Goal: Information Seeking & Learning: Learn about a topic

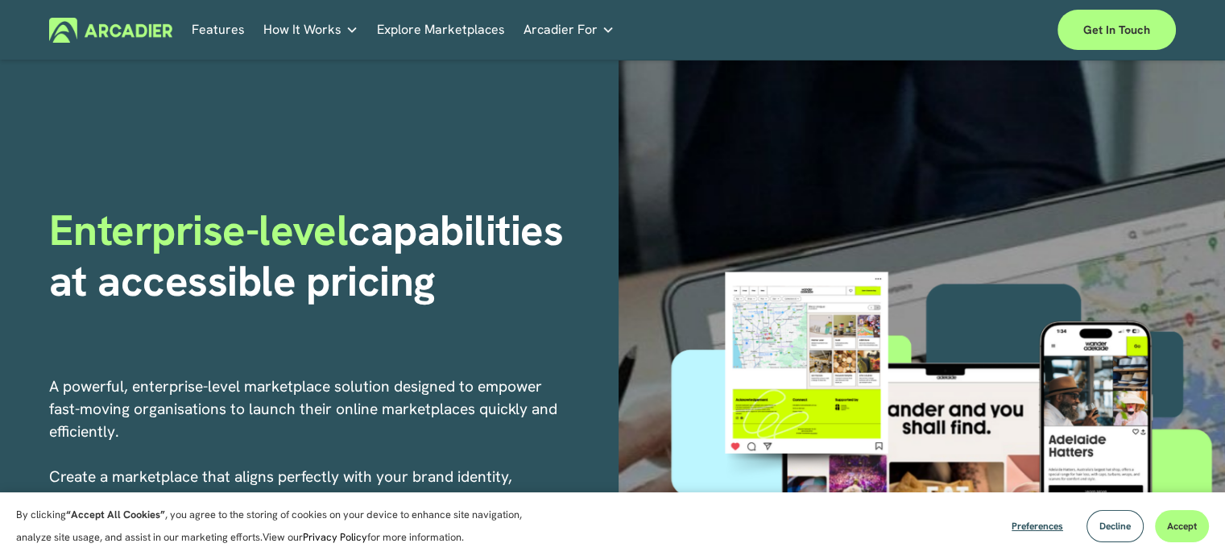
click at [297, 24] on span "How It Works" at bounding box center [302, 30] width 78 height 23
click at [225, 31] on link "Features" at bounding box center [218, 30] width 53 height 25
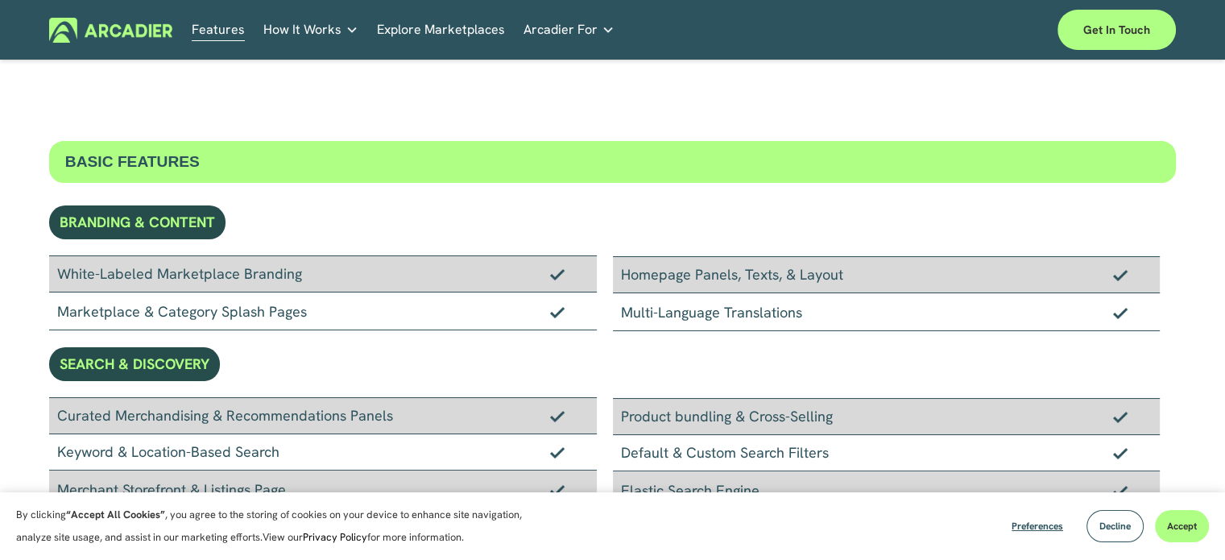
click at [141, 38] on img at bounding box center [110, 30] width 123 height 25
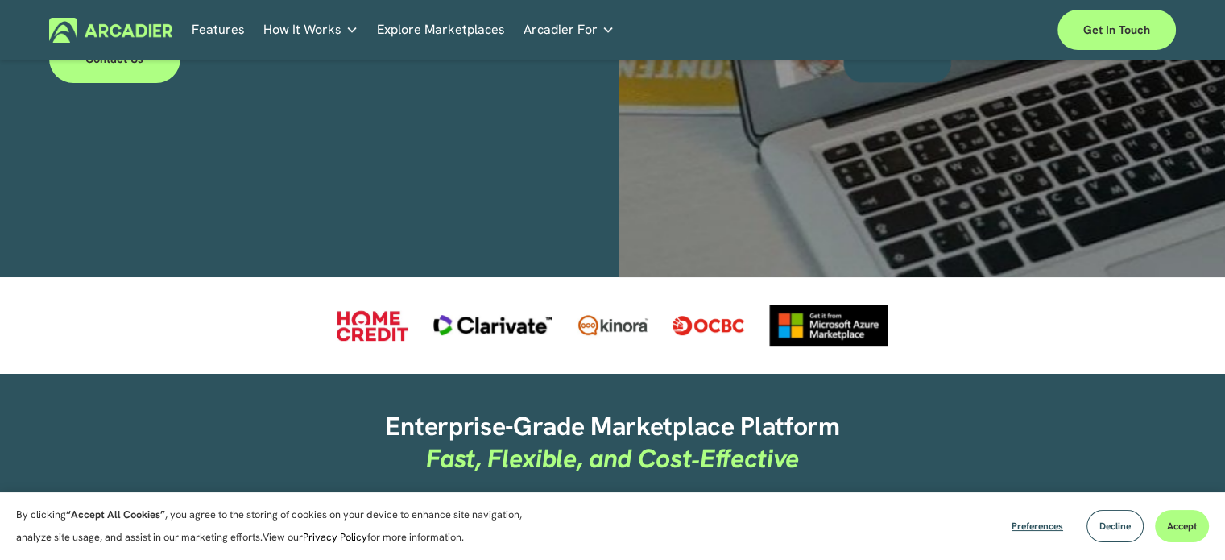
scroll to position [612, 0]
